Goal: Task Accomplishment & Management: Complete application form

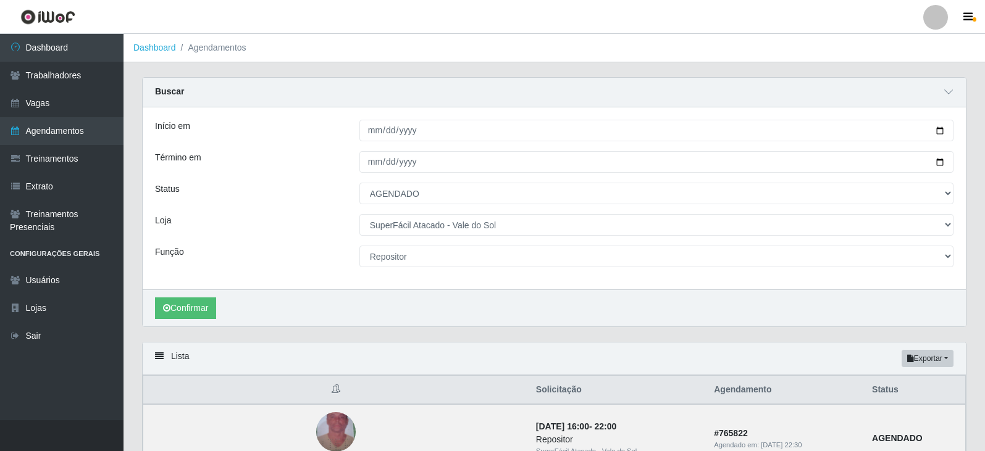
select select "AGENDADO"
select select "502"
select select "24"
click at [90, 104] on link "Vagas" at bounding box center [62, 104] width 124 height 28
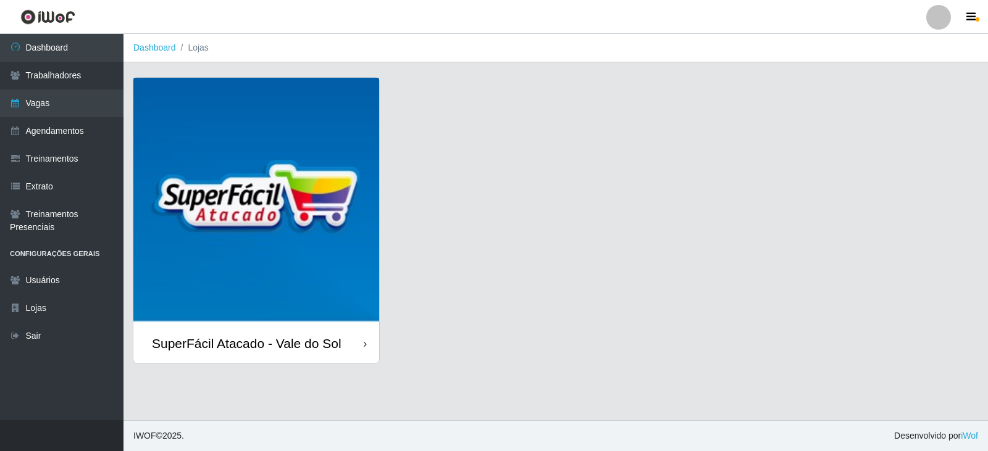
click at [234, 213] on img at bounding box center [256, 201] width 246 height 246
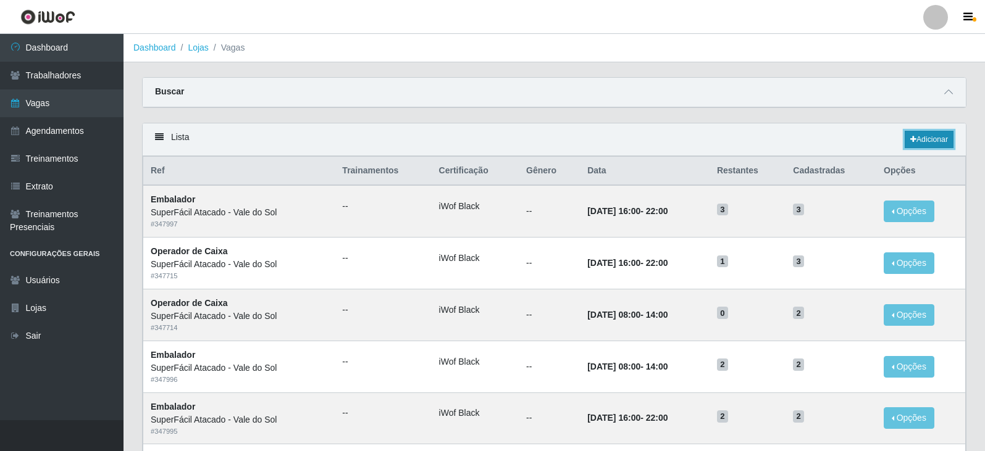
click at [926, 138] on link "Adicionar" at bounding box center [929, 139] width 49 height 17
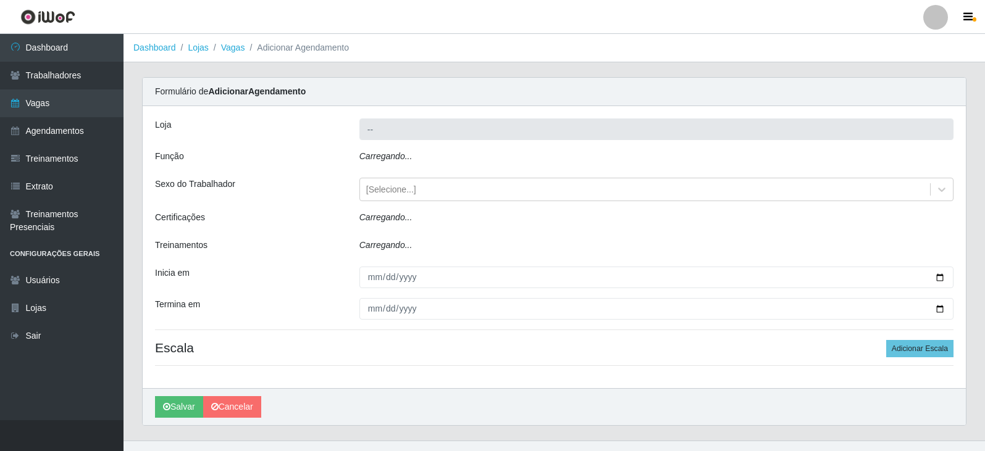
type input "SuperFácil Atacado - Vale do Sol"
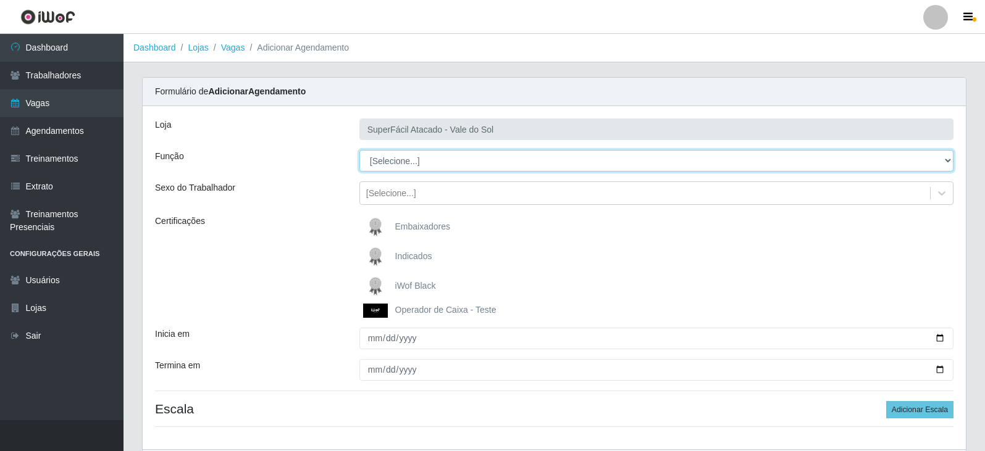
click at [425, 157] on select "[Selecione...] Embalador Embalador + Embalador ++ Operador de Caixa Operador de…" at bounding box center [656, 161] width 594 height 22
select select "22"
click at [359, 150] on select "[Selecione...] Embalador Embalador + Embalador ++ Operador de Caixa Operador de…" at bounding box center [656, 161] width 594 height 22
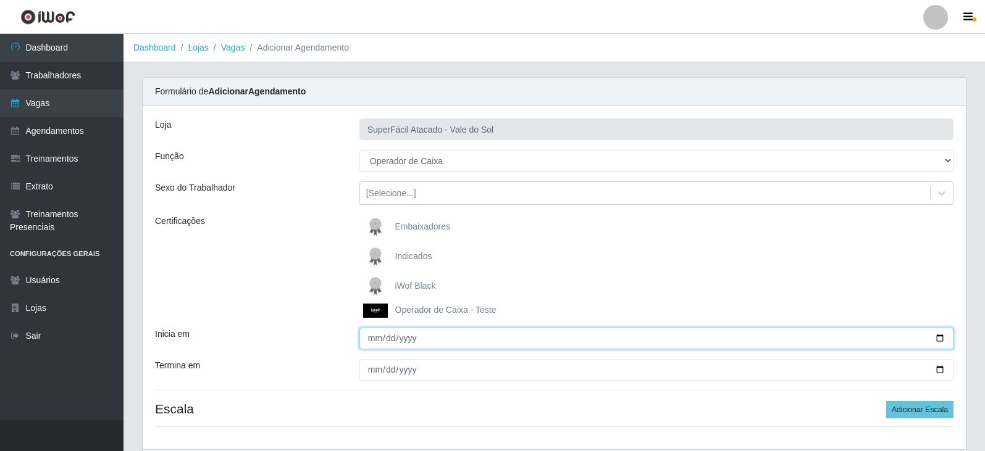
click at [372, 339] on input "Inicia em" at bounding box center [656, 339] width 594 height 22
type input "[DATE]"
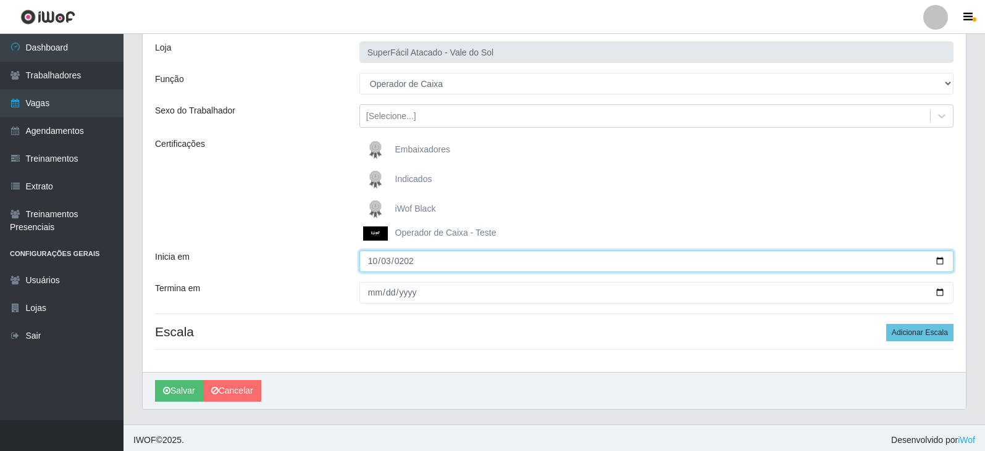
scroll to position [82, 0]
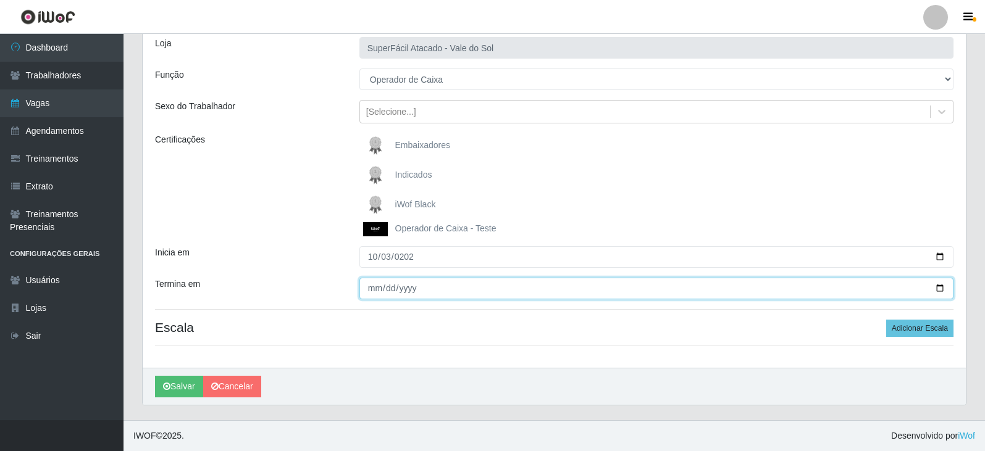
click at [373, 291] on input "Termina em" at bounding box center [656, 289] width 594 height 22
click at [385, 283] on input "0025-02-03" at bounding box center [656, 289] width 594 height 22
type input "[DATE]"
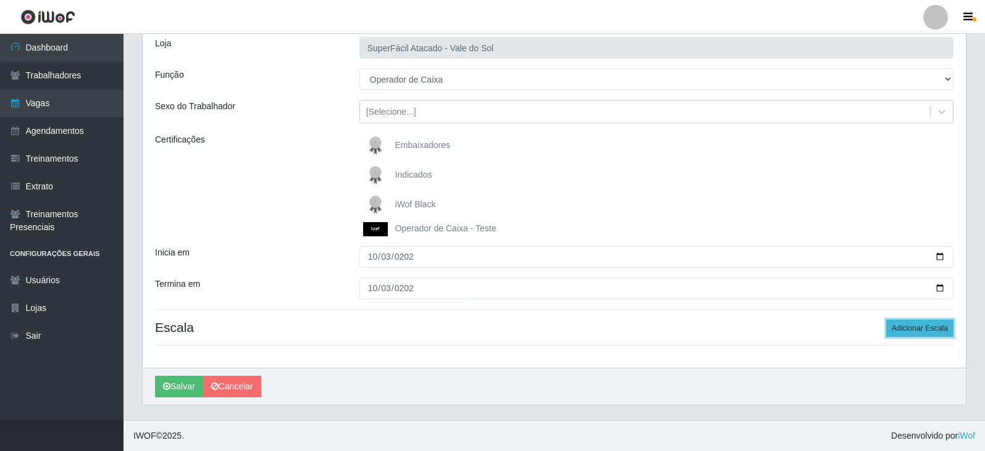
click at [920, 329] on button "Adicionar Escala" at bounding box center [919, 328] width 67 height 17
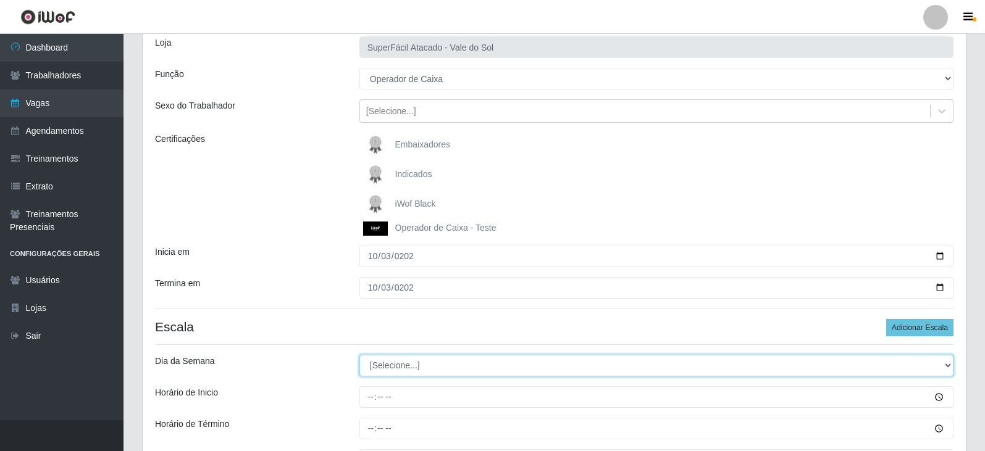
click at [418, 361] on select "[Selecione...] Segunda Terça Quarta Quinta Sexta Sábado Domingo" at bounding box center [656, 366] width 594 height 22
select select "5"
click at [359, 355] on select "[Selecione...] Segunda Terça Quarta Quinta Sexta Sábado Domingo" at bounding box center [656, 366] width 594 height 22
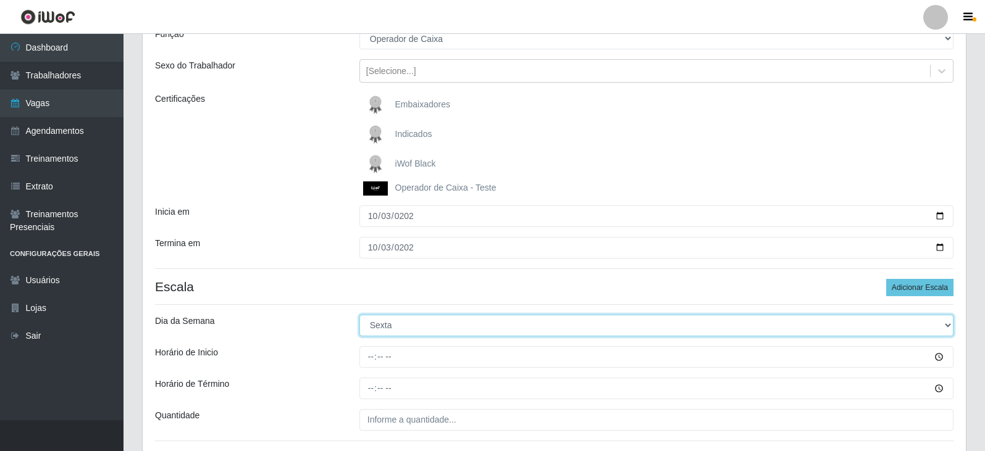
scroll to position [144, 0]
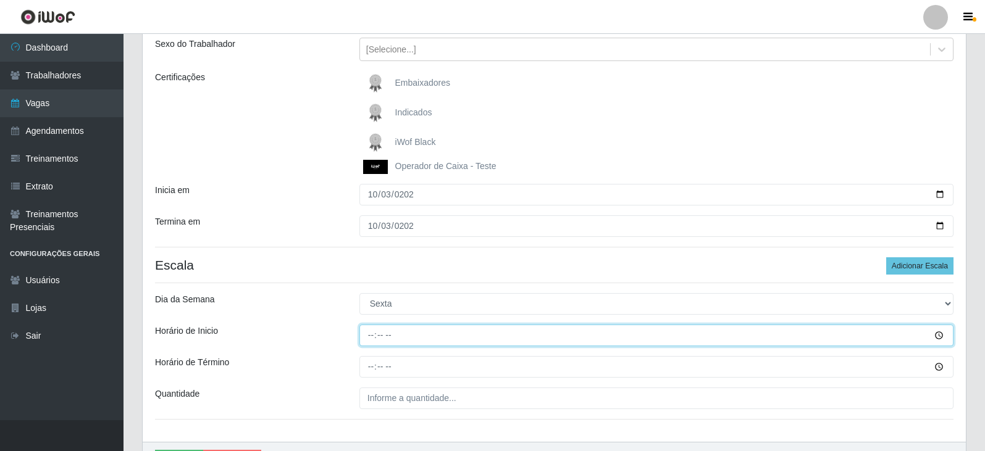
click at [371, 334] on input "Horário de Inicio" at bounding box center [656, 336] width 594 height 22
type input "08:00"
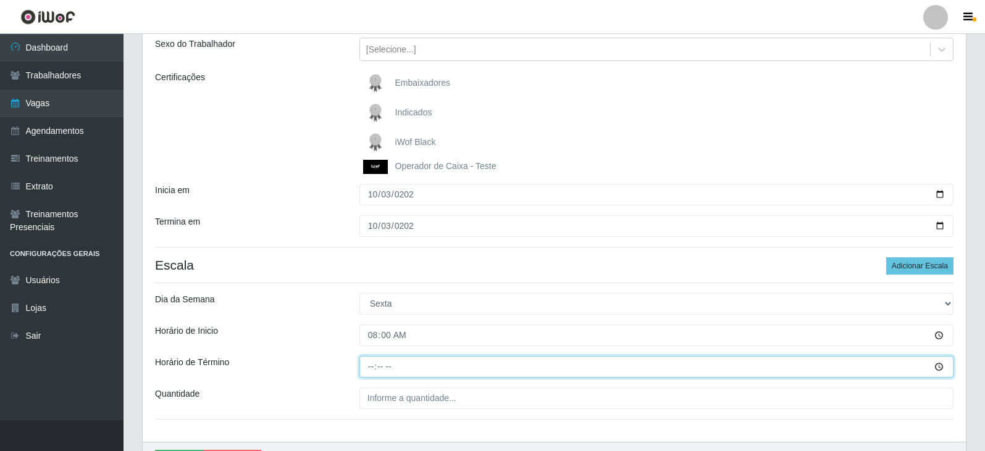
click at [367, 366] on input "Horário de Término" at bounding box center [656, 367] width 594 height 22
type input "14:00"
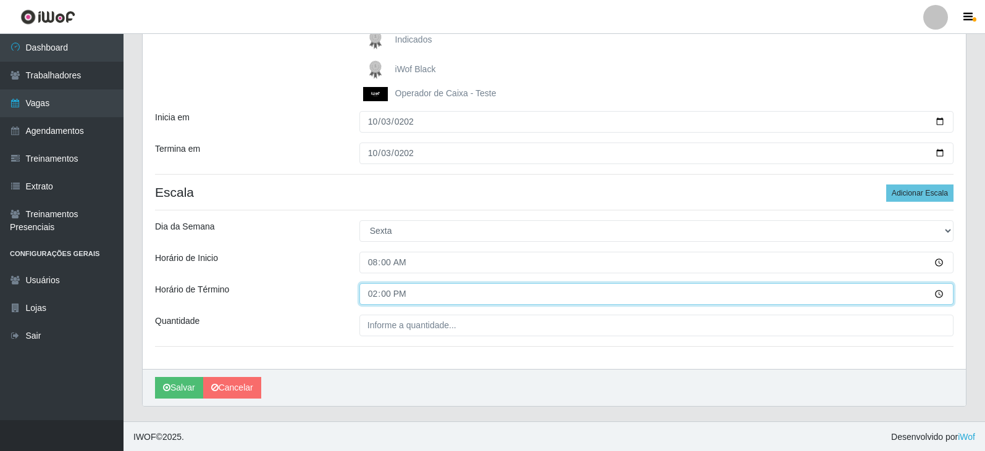
scroll to position [219, 0]
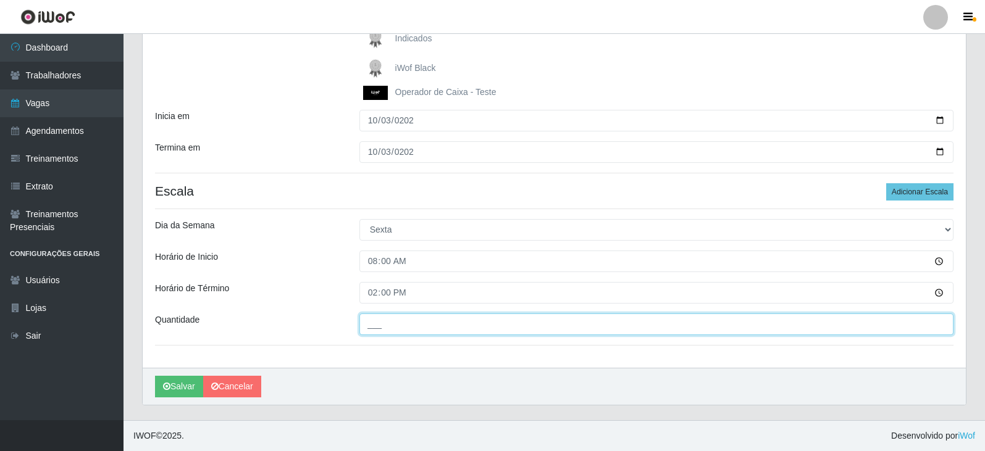
click at [414, 330] on input "___" at bounding box center [656, 325] width 594 height 22
type input "5__"
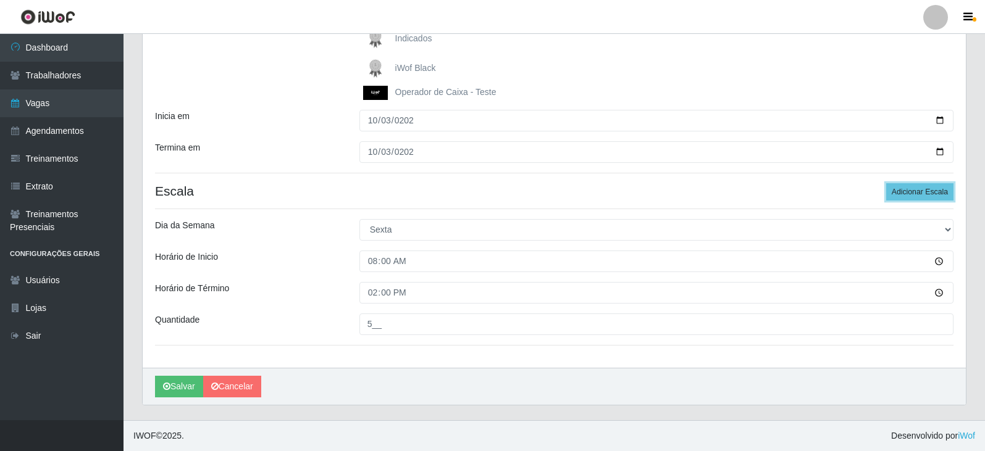
drag, startPoint x: 916, startPoint y: 192, endPoint x: 890, endPoint y: 204, distance: 28.7
click at [916, 191] on button "Adicionar Escala" at bounding box center [919, 191] width 67 height 17
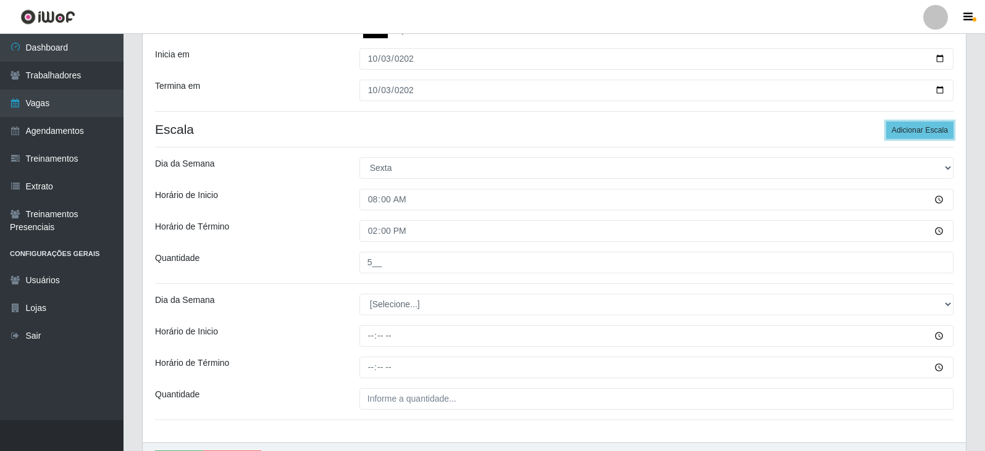
scroll to position [280, 0]
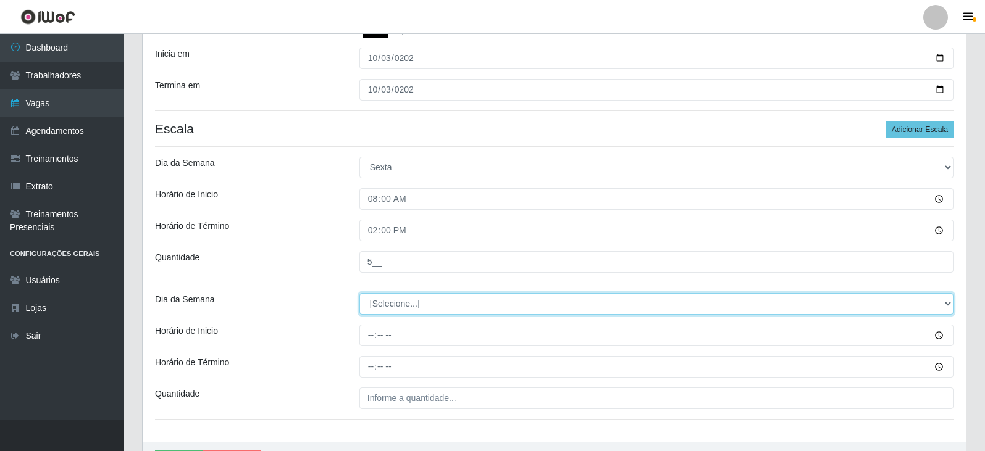
drag, startPoint x: 472, startPoint y: 306, endPoint x: 482, endPoint y: 306, distance: 9.3
click at [478, 306] on select "[Selecione...] Segunda Terça Quarta Quinta Sexta Sábado Domingo" at bounding box center [656, 304] width 594 height 22
select select "5"
click at [359, 293] on select "[Selecione...] Segunda Terça Quarta Quinta Sexta Sábado Domingo" at bounding box center [656, 304] width 594 height 22
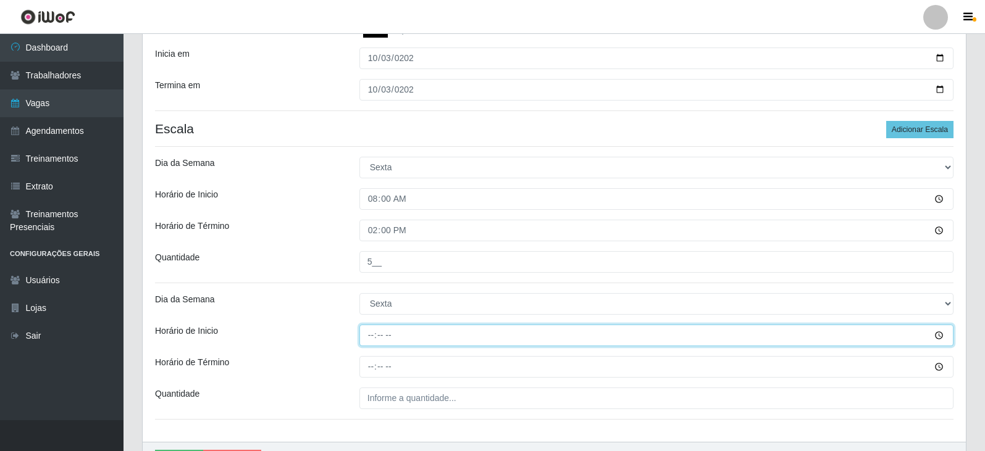
click at [372, 337] on input "Horário de Inicio" at bounding box center [656, 336] width 594 height 22
type input "15:00"
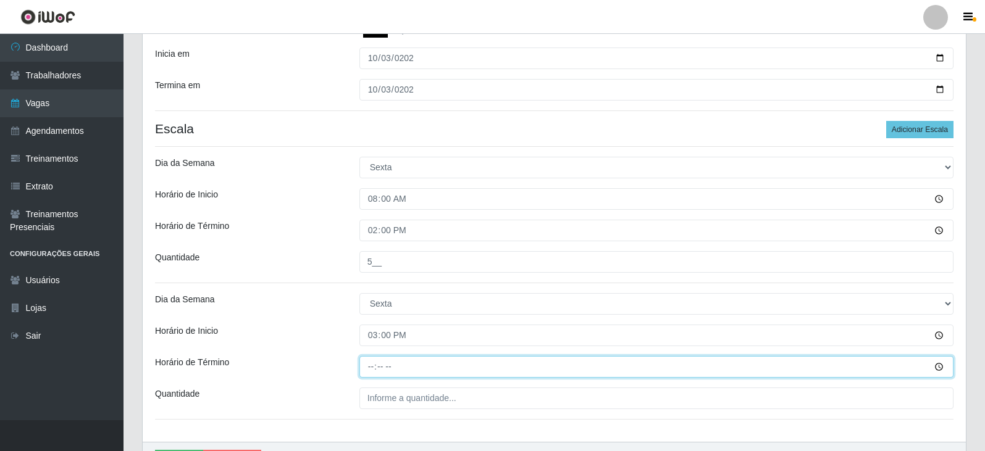
drag, startPoint x: 371, startPoint y: 369, endPoint x: 380, endPoint y: 378, distance: 12.7
click at [371, 367] on input "Horário de Término" at bounding box center [656, 367] width 594 height 22
type input "21:00"
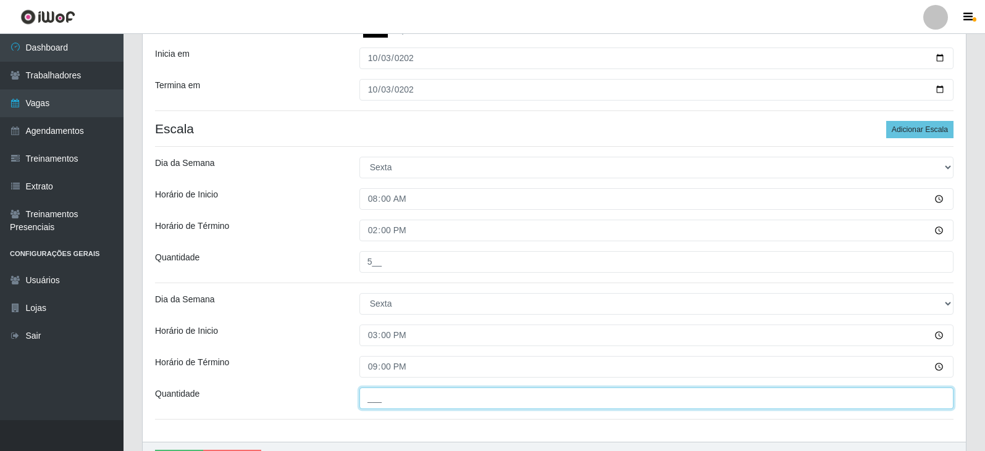
click at [417, 396] on input "___" at bounding box center [656, 399] width 594 height 22
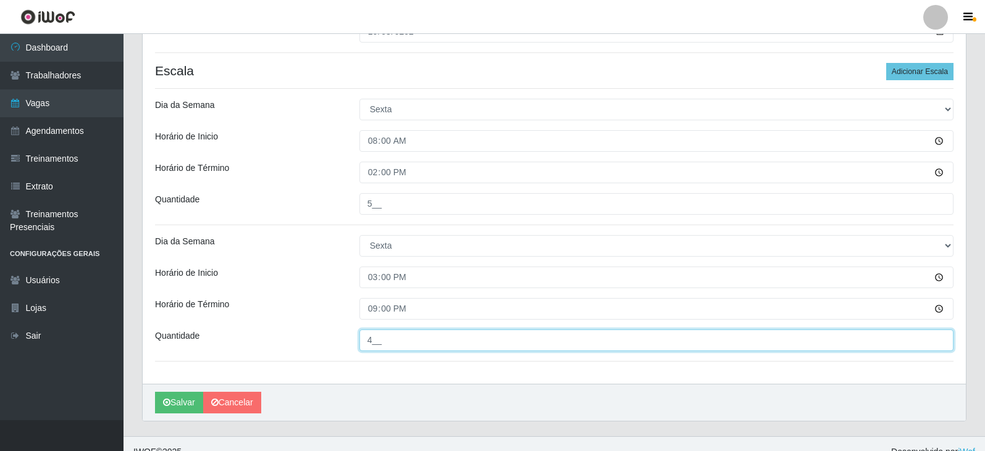
scroll to position [355, 0]
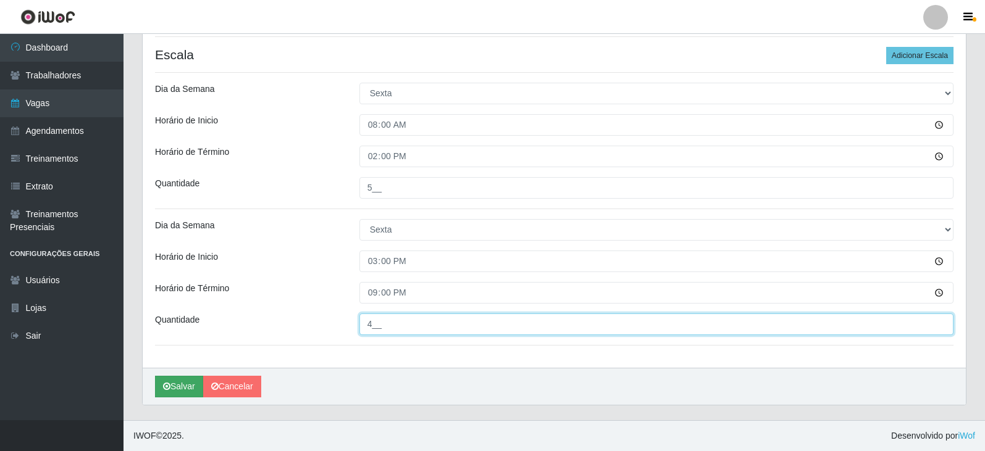
type input "4__"
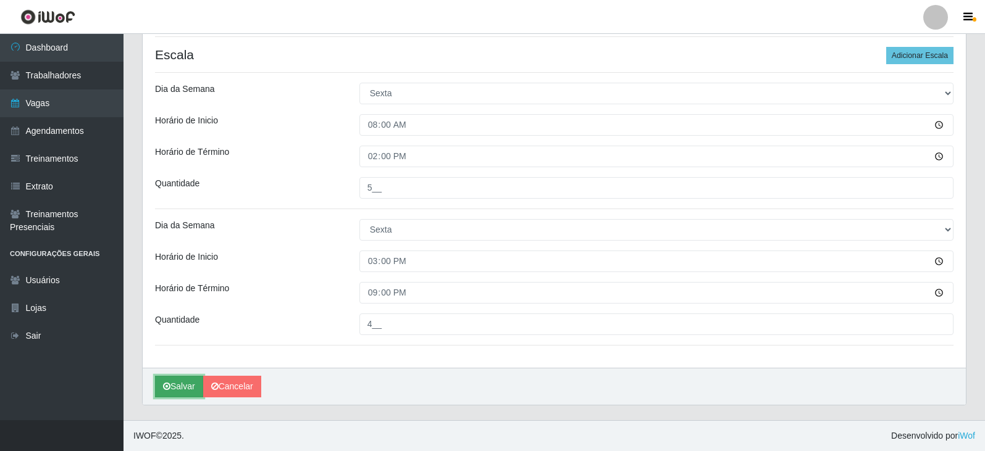
click at [183, 386] on button "Salvar" at bounding box center [179, 387] width 48 height 22
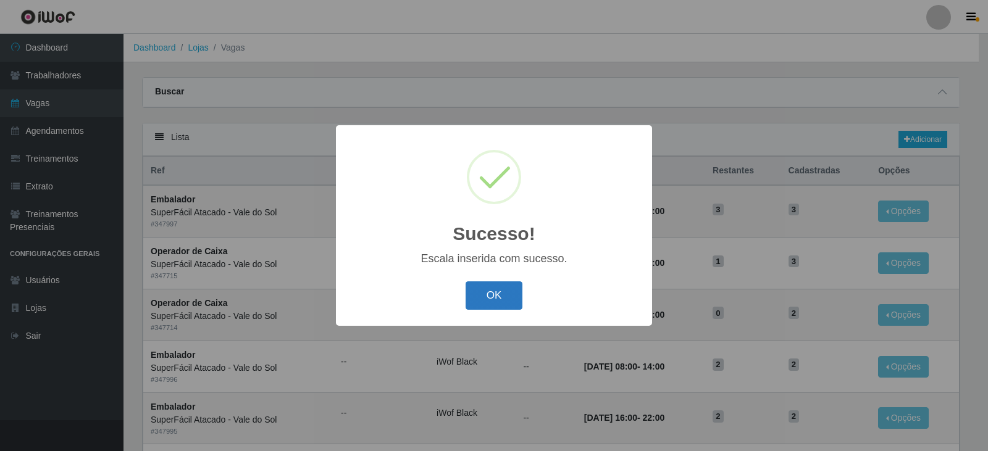
click at [502, 308] on button "OK" at bounding box center [494, 296] width 57 height 29
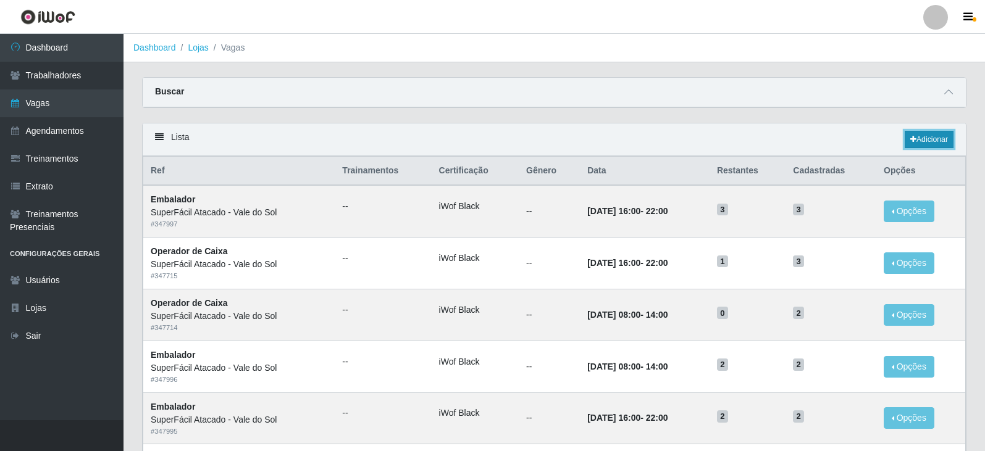
click at [913, 141] on icon at bounding box center [913, 139] width 6 height 7
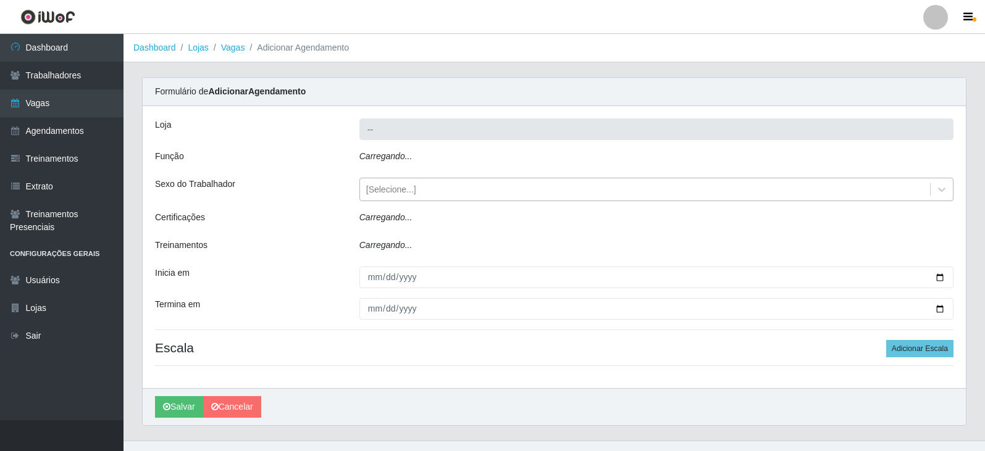
type input "SuperFácil Atacado - Vale do Sol"
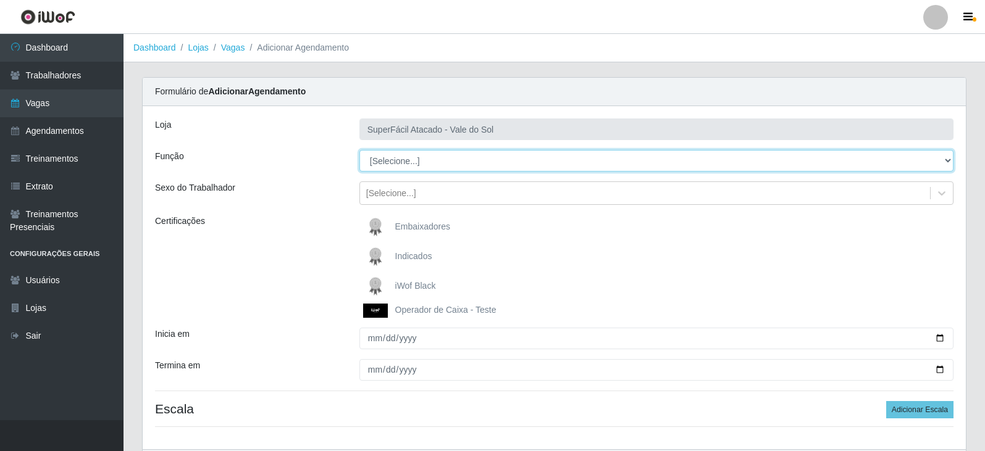
click at [403, 159] on select "[Selecione...] Embalador Embalador + Embalador ++ Operador de Caixa Operador de…" at bounding box center [656, 161] width 594 height 22
select select "24"
click at [359, 150] on select "[Selecione...] Embalador Embalador + Embalador ++ Operador de Caixa Operador de…" at bounding box center [656, 161] width 594 height 22
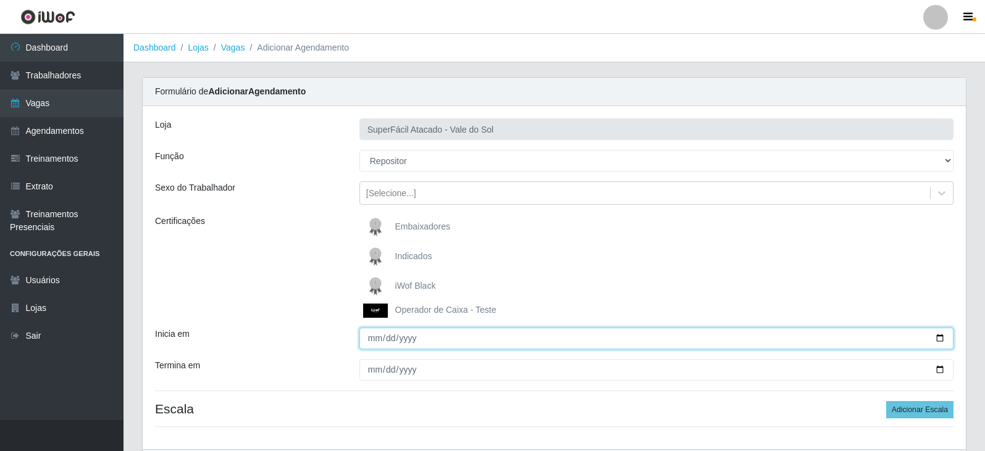
drag, startPoint x: 374, startPoint y: 344, endPoint x: 379, endPoint y: 350, distance: 7.0
click at [374, 342] on input "Inicia em" at bounding box center [656, 339] width 594 height 22
click at [391, 342] on input "0025-02-03" at bounding box center [656, 339] width 594 height 22
type input "[DATE]"
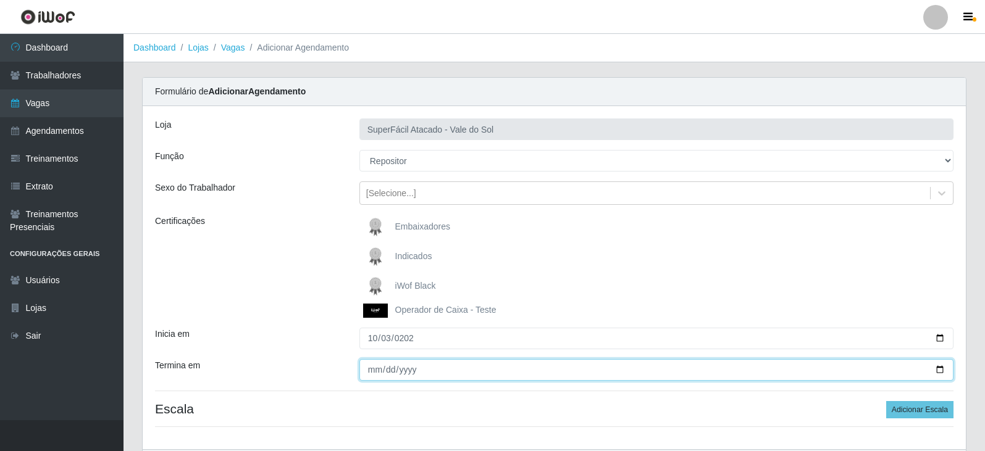
click at [375, 367] on input "Termina em" at bounding box center [656, 370] width 594 height 22
type input "[DATE]"
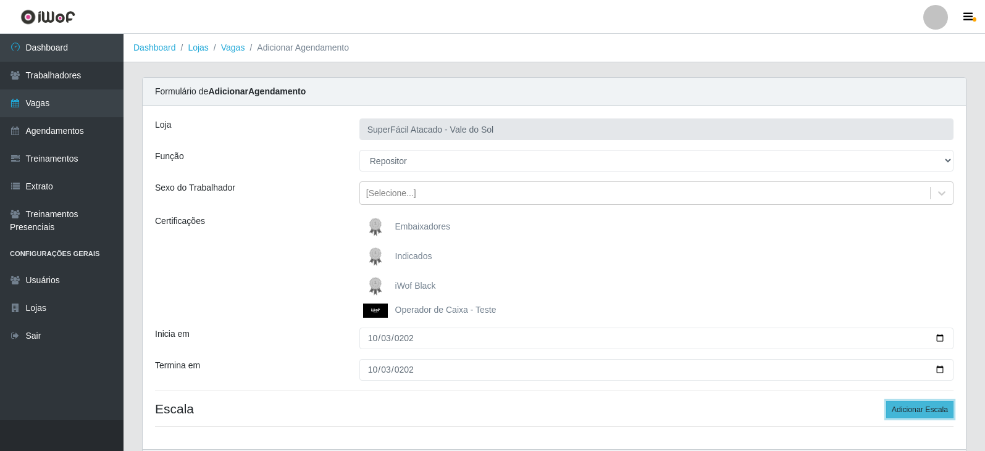
click at [907, 408] on button "Adicionar Escala" at bounding box center [919, 409] width 67 height 17
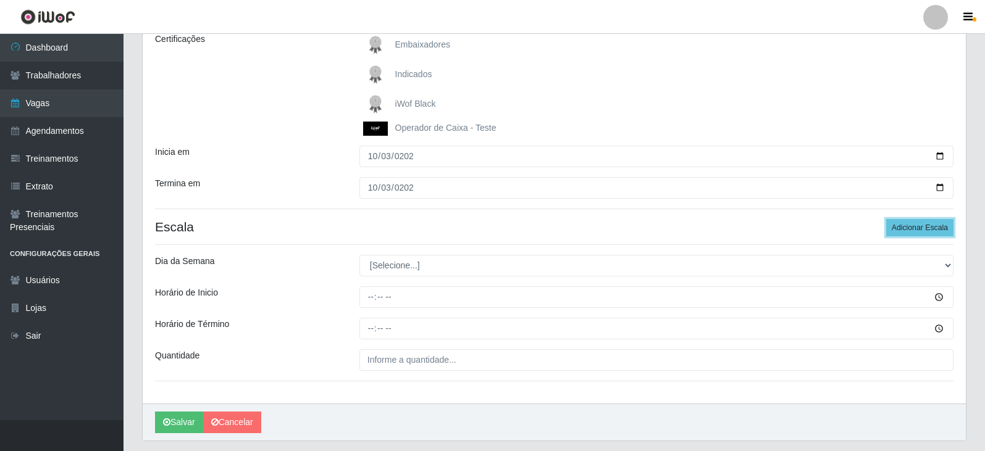
scroll to position [185, 0]
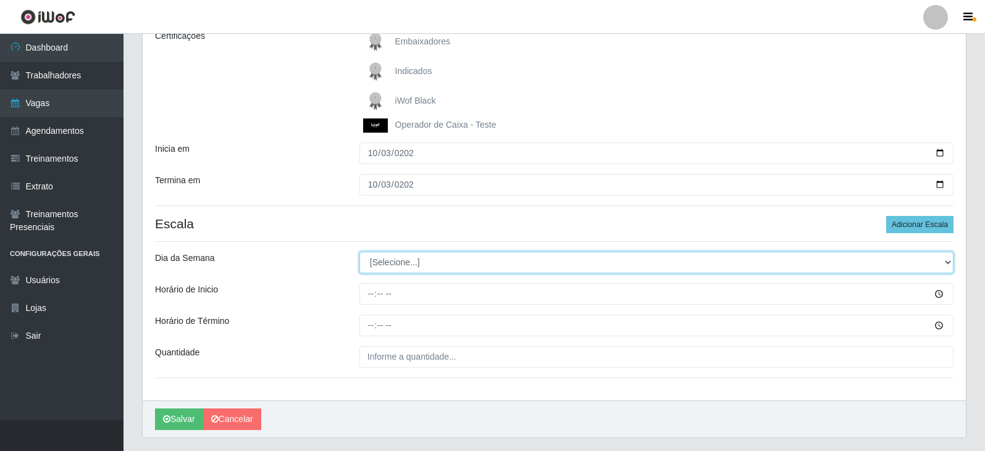
click at [438, 261] on select "[Selecione...] Segunda Terça Quarta Quinta Sexta Sábado Domingo" at bounding box center [656, 263] width 594 height 22
select select "5"
click at [359, 252] on select "[Selecione...] Segunda Terça Quarta Quinta Sexta Sábado Domingo" at bounding box center [656, 263] width 594 height 22
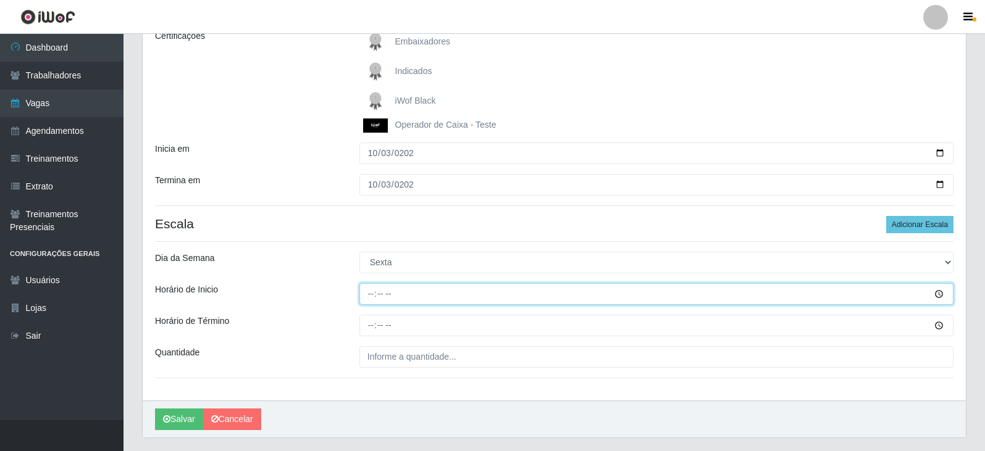
click at [372, 293] on input "Horário de Inicio" at bounding box center [656, 294] width 594 height 22
click at [374, 296] on input "09:00" at bounding box center [656, 294] width 594 height 22
type input "08:00"
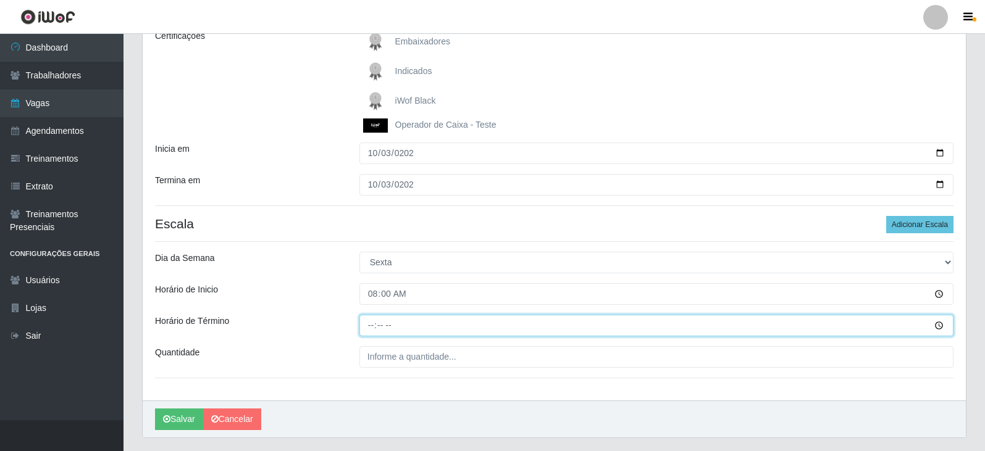
click at [372, 330] on input "Horário de Término" at bounding box center [656, 326] width 594 height 22
type input "14:00"
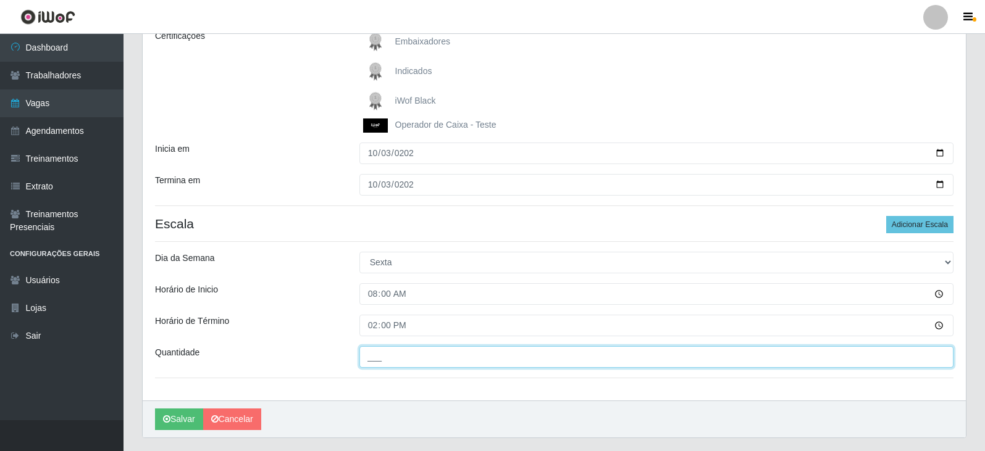
click at [380, 354] on input "___" at bounding box center [656, 357] width 594 height 22
type input "2__"
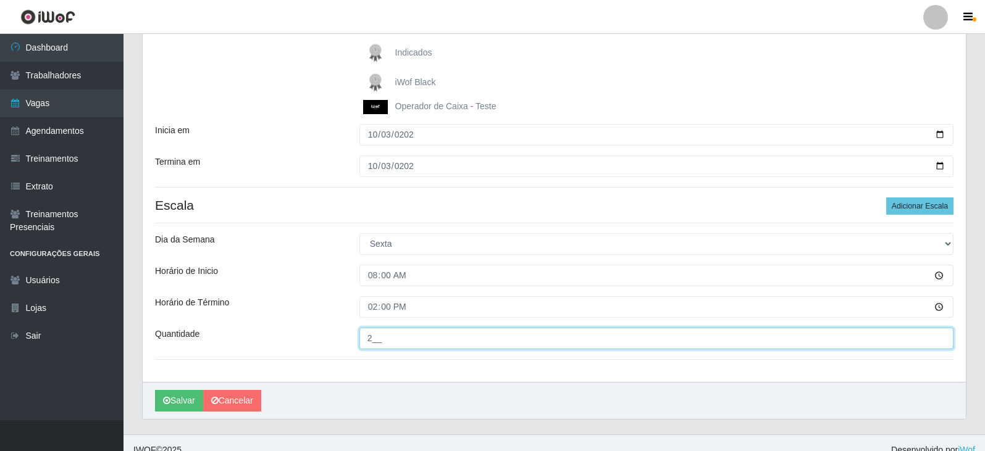
scroll to position [219, 0]
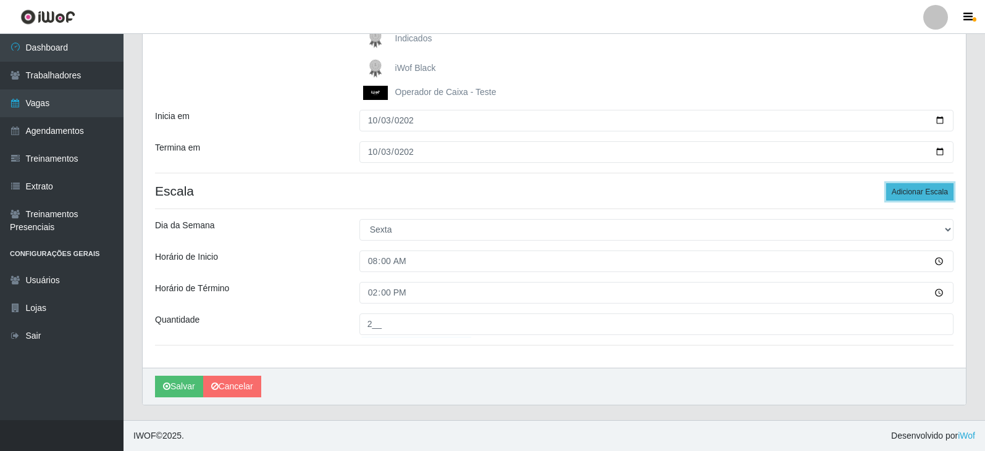
click at [920, 195] on button "Adicionar Escala" at bounding box center [919, 191] width 67 height 17
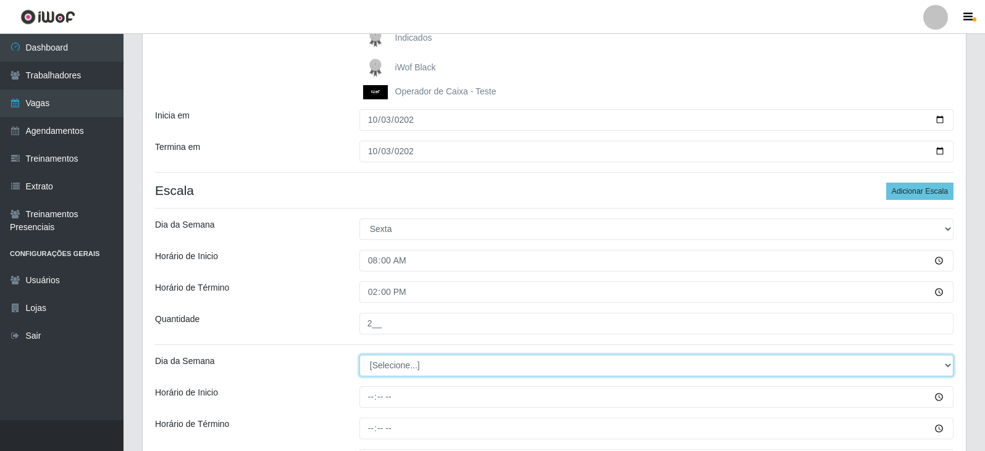
click at [501, 366] on select "[Selecione...] Segunda Terça Quarta Quinta Sexta Sábado Domingo" at bounding box center [656, 366] width 594 height 22
select select "5"
click at [359, 355] on select "[Selecione...] Segunda Terça Quarta Quinta Sexta Sábado Domingo" at bounding box center [656, 366] width 594 height 22
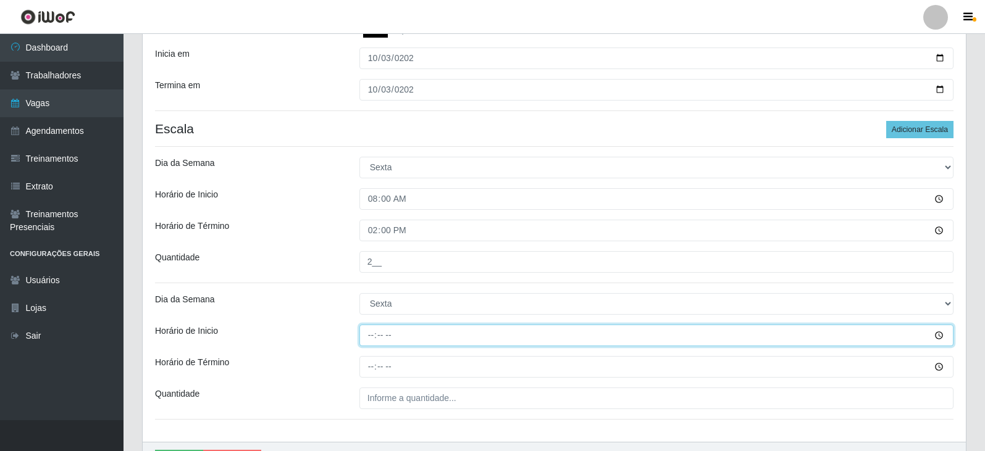
click at [366, 337] on input "Horário de Inicio" at bounding box center [656, 336] width 594 height 22
type input "15:00"
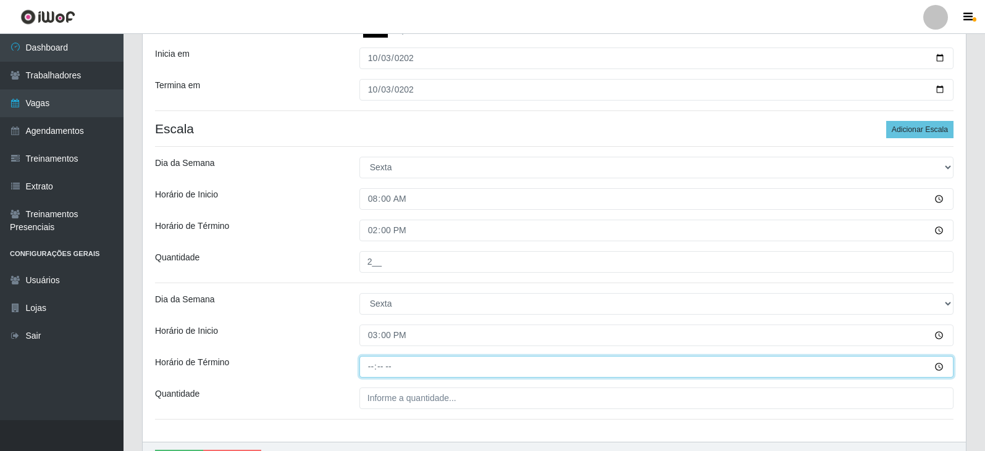
click at [371, 369] on input "Horário de Término" at bounding box center [656, 367] width 594 height 22
type input "21:00"
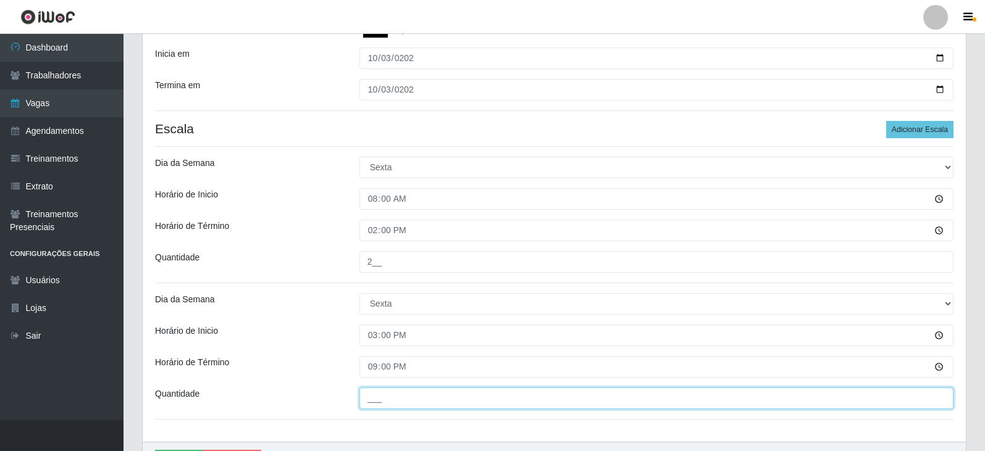
click at [373, 405] on input "___" at bounding box center [656, 399] width 594 height 22
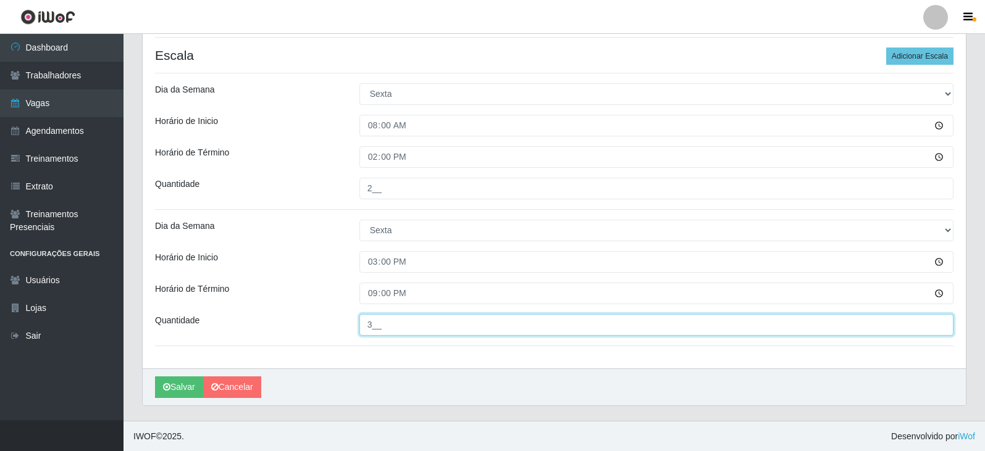
scroll to position [355, 0]
type input "3__"
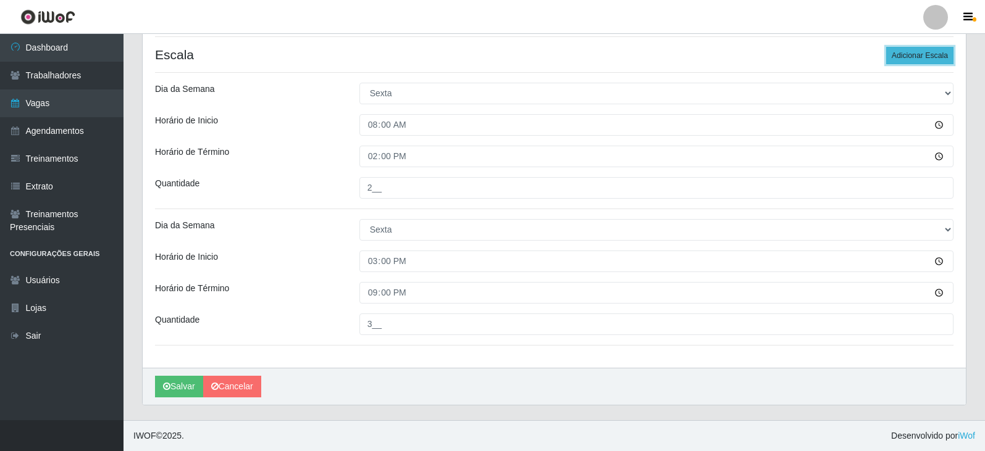
click at [899, 56] on button "Adicionar Escala" at bounding box center [919, 55] width 67 height 17
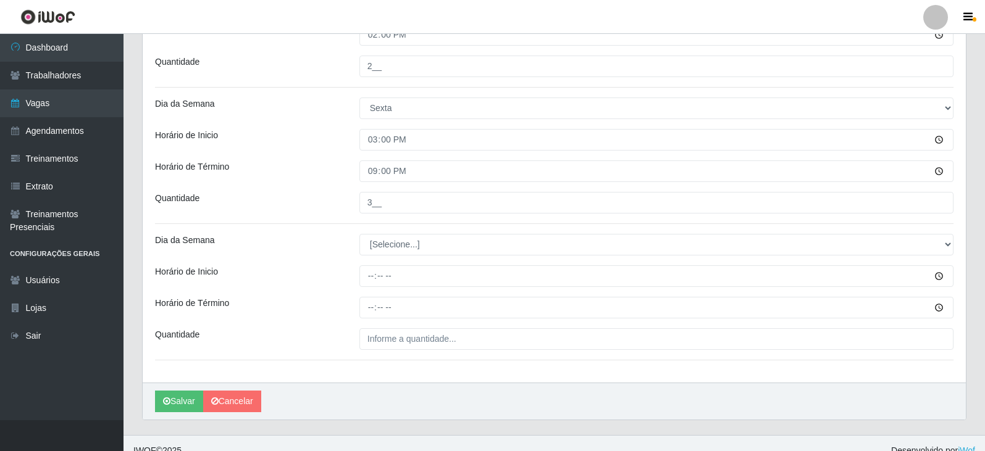
scroll to position [479, 0]
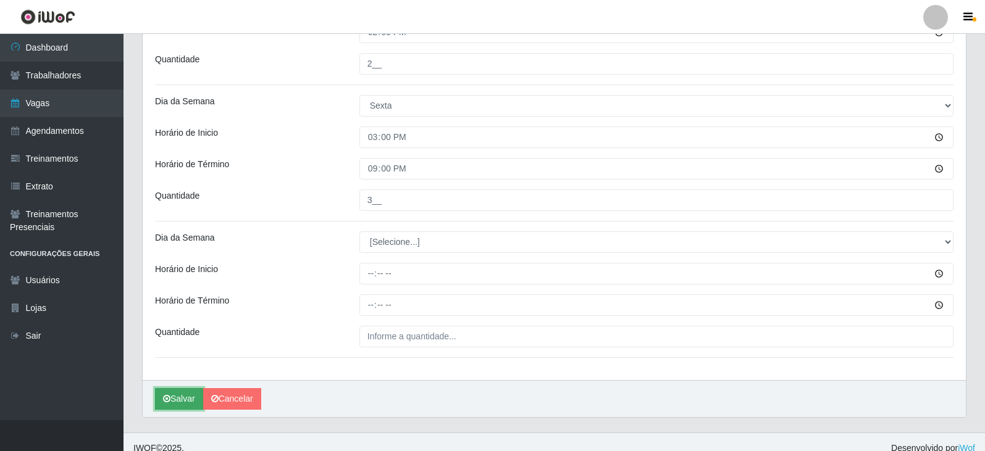
click at [181, 400] on button "Salvar" at bounding box center [179, 399] width 48 height 22
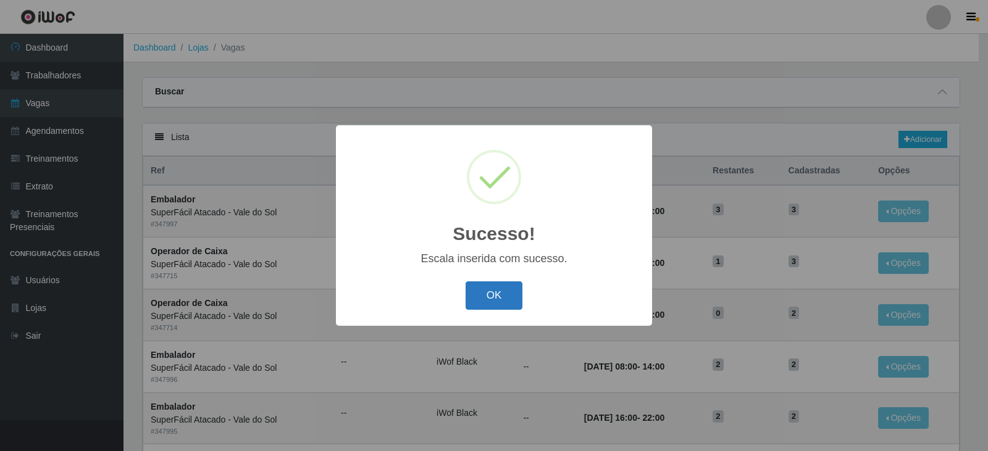
click at [505, 295] on button "OK" at bounding box center [494, 296] width 57 height 29
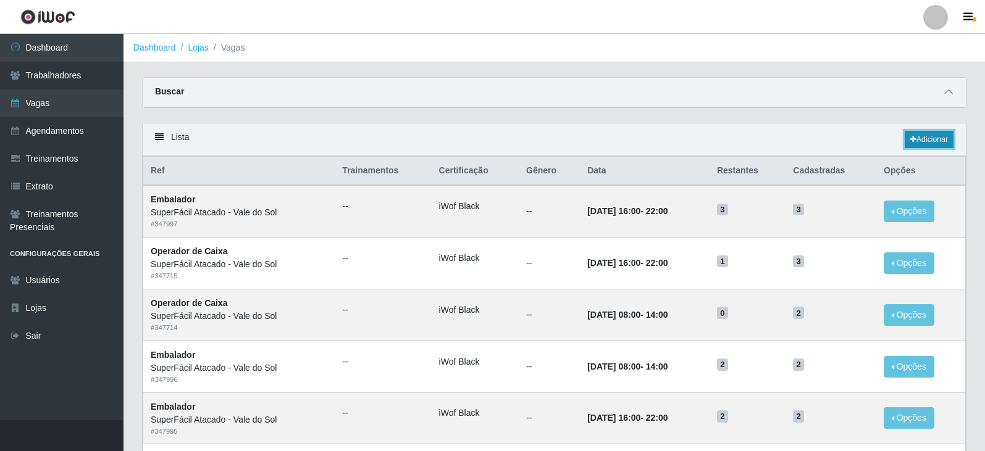
click at [907, 138] on link "Adicionar" at bounding box center [929, 139] width 49 height 17
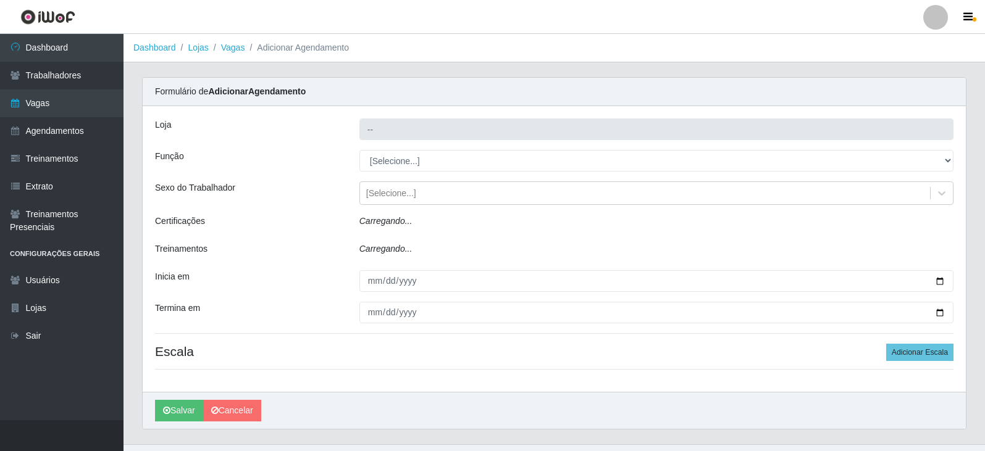
type input "SuperFácil Atacado - Vale do Sol"
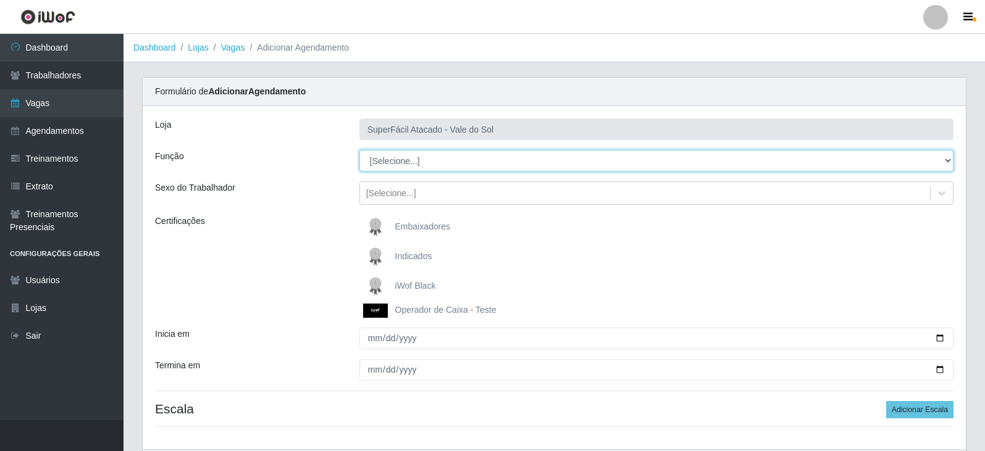
click at [449, 156] on select "[Selecione...] Embalador Embalador + Embalador ++ Operador de Caixa Operador de…" at bounding box center [656, 161] width 594 height 22
select select "24"
click at [359, 150] on select "[Selecione...] Embalador Embalador + Embalador ++ Operador de Caixa Operador de…" at bounding box center [656, 161] width 594 height 22
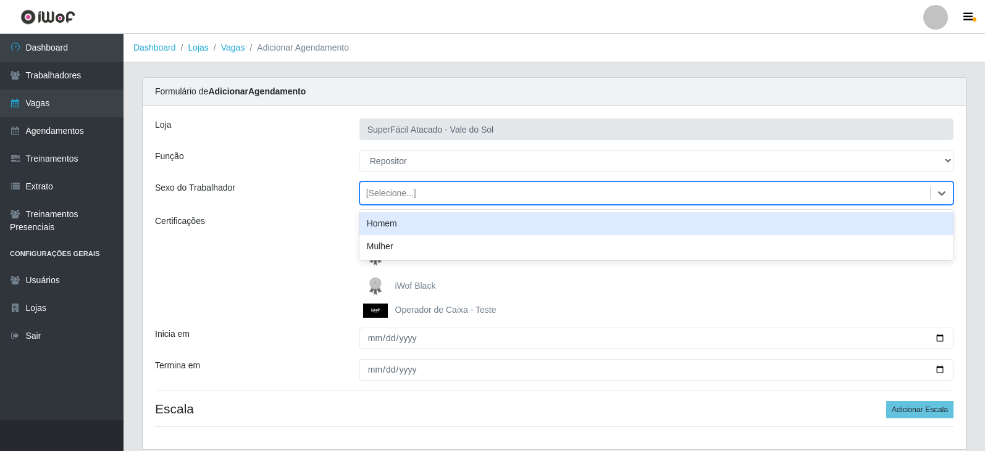
click at [408, 193] on div "[Selecione...]" at bounding box center [391, 193] width 50 height 13
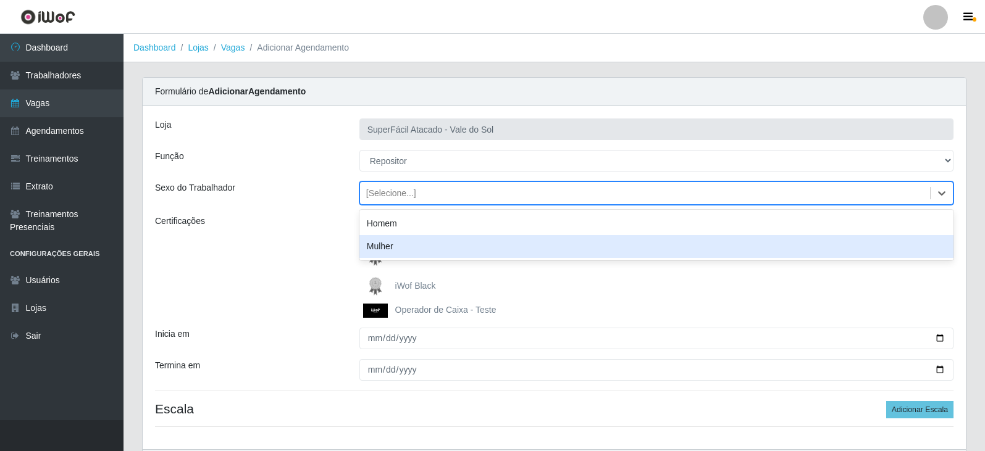
click at [393, 244] on div "Mulher" at bounding box center [656, 246] width 594 height 23
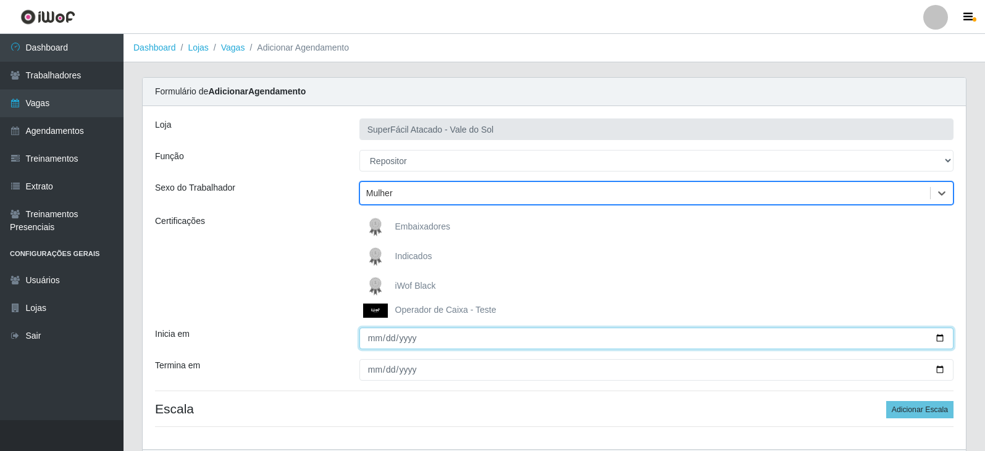
click at [377, 337] on input "Inicia em" at bounding box center [656, 339] width 594 height 22
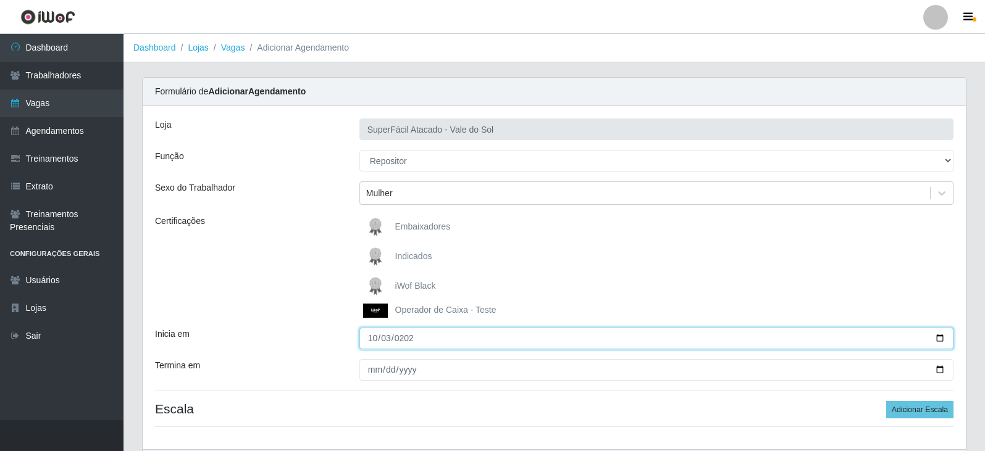
type input "[DATE]"
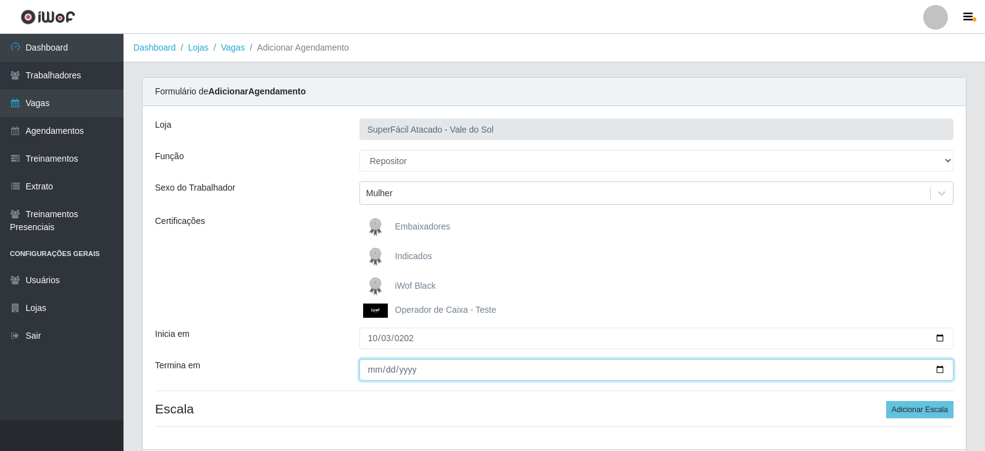
drag, startPoint x: 372, startPoint y: 369, endPoint x: 382, endPoint y: 407, distance: 39.1
click at [372, 371] on input "Termina em" at bounding box center [656, 370] width 594 height 22
type input "[DATE]"
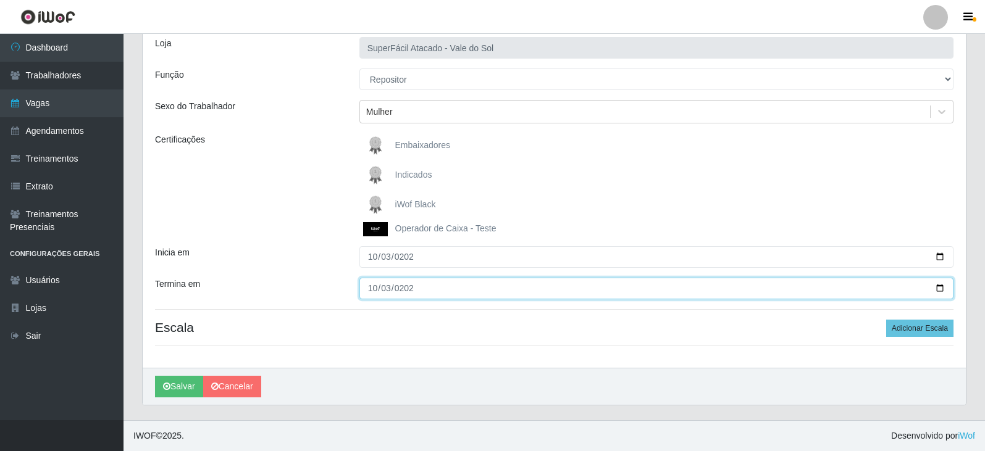
scroll to position [82, 0]
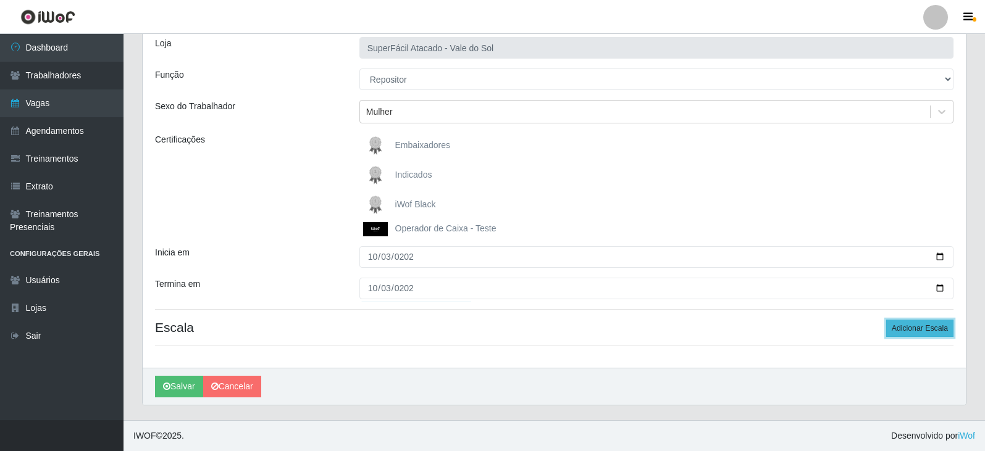
click at [912, 332] on button "Adicionar Escala" at bounding box center [919, 328] width 67 height 17
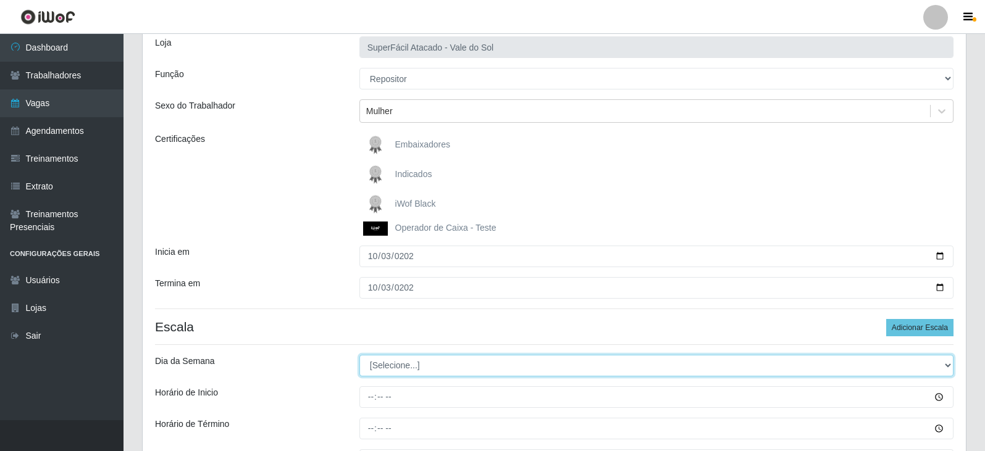
click at [463, 366] on select "[Selecione...] Segunda Terça Quarta Quinta Sexta Sábado Domingo" at bounding box center [656, 366] width 594 height 22
select select "5"
click at [359, 355] on select "[Selecione...] Segunda Terça Quarta Quinta Sexta Sábado Domingo" at bounding box center [656, 366] width 594 height 22
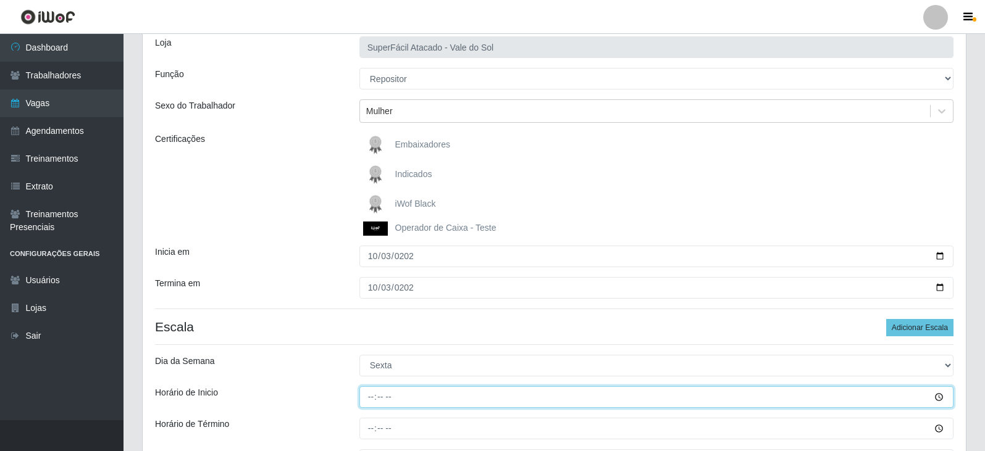
drag, startPoint x: 369, startPoint y: 400, endPoint x: 372, endPoint y: 406, distance: 6.9
click at [369, 400] on input "Horário de Inicio" at bounding box center [656, 398] width 594 height 22
type input "15:00"
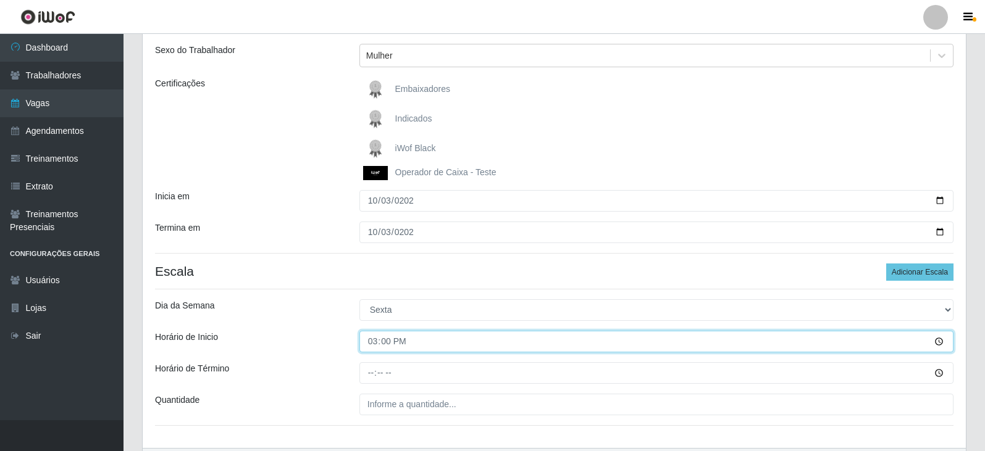
scroll to position [206, 0]
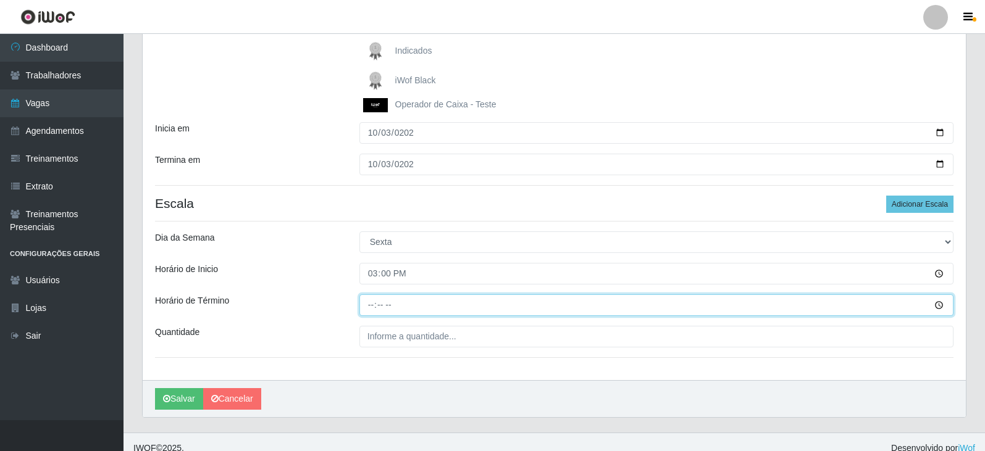
click at [374, 304] on input "Horário de Término" at bounding box center [656, 306] width 594 height 22
type input "21:00"
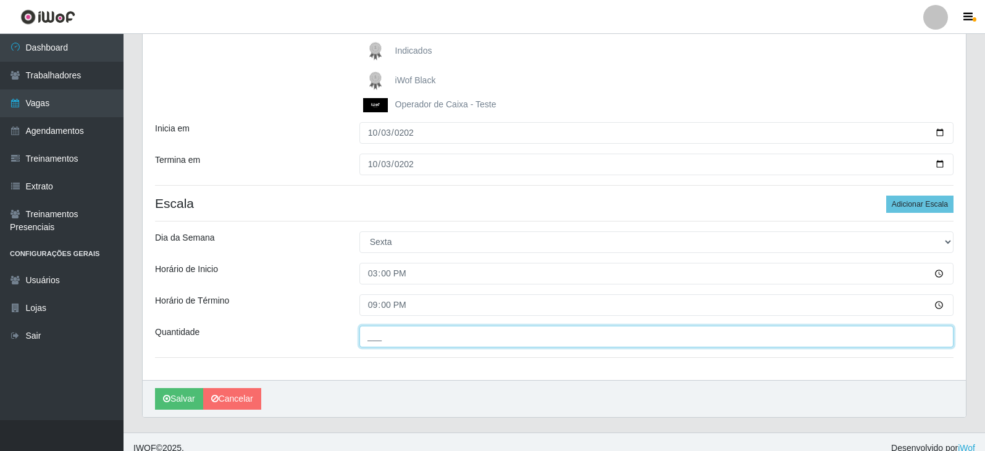
click at [408, 338] on input "___" at bounding box center [656, 337] width 594 height 22
type input "2__"
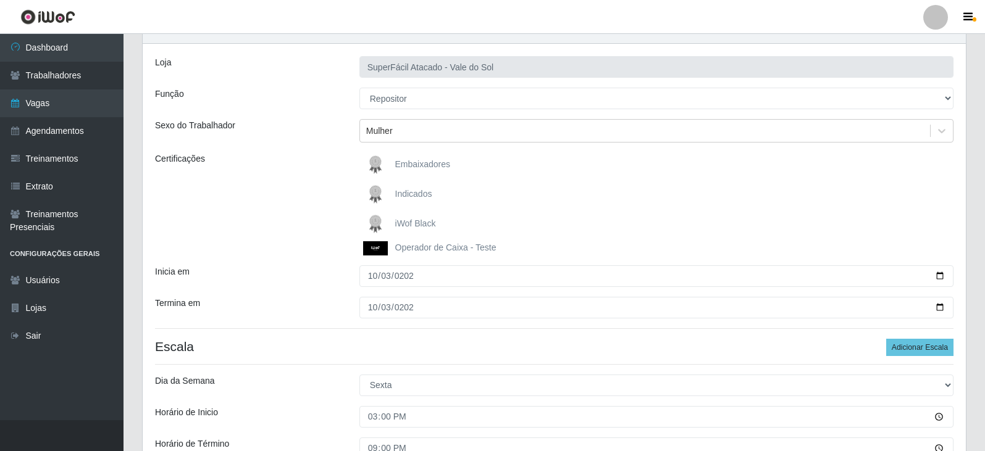
scroll to position [219, 0]
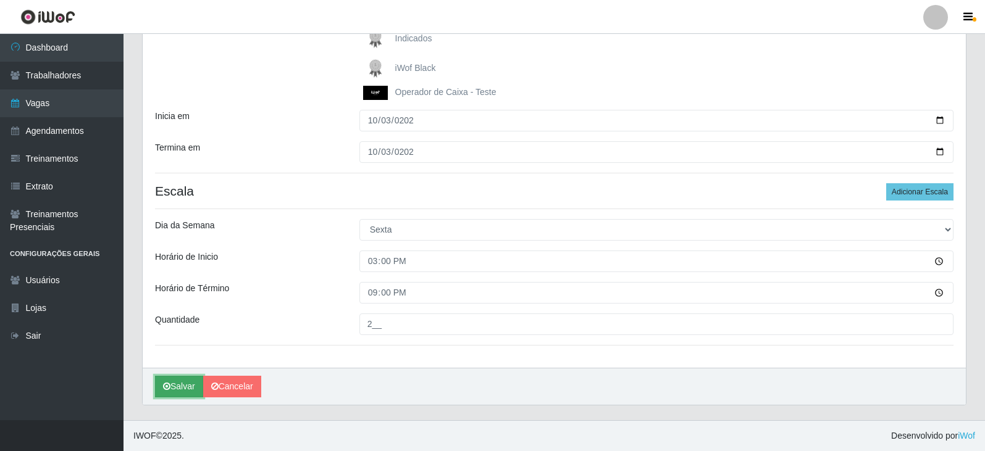
click at [181, 388] on button "Salvar" at bounding box center [179, 387] width 48 height 22
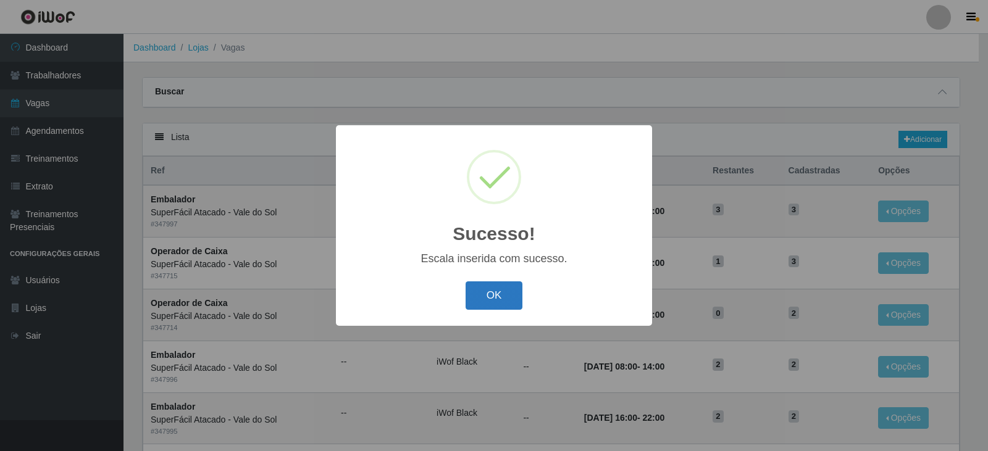
click at [487, 296] on button "OK" at bounding box center [494, 296] width 57 height 29
